Goal: Complete application form

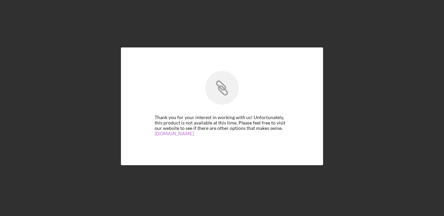
click at [168, 135] on link "[DOMAIN_NAME]" at bounding box center [174, 134] width 39 height 6
